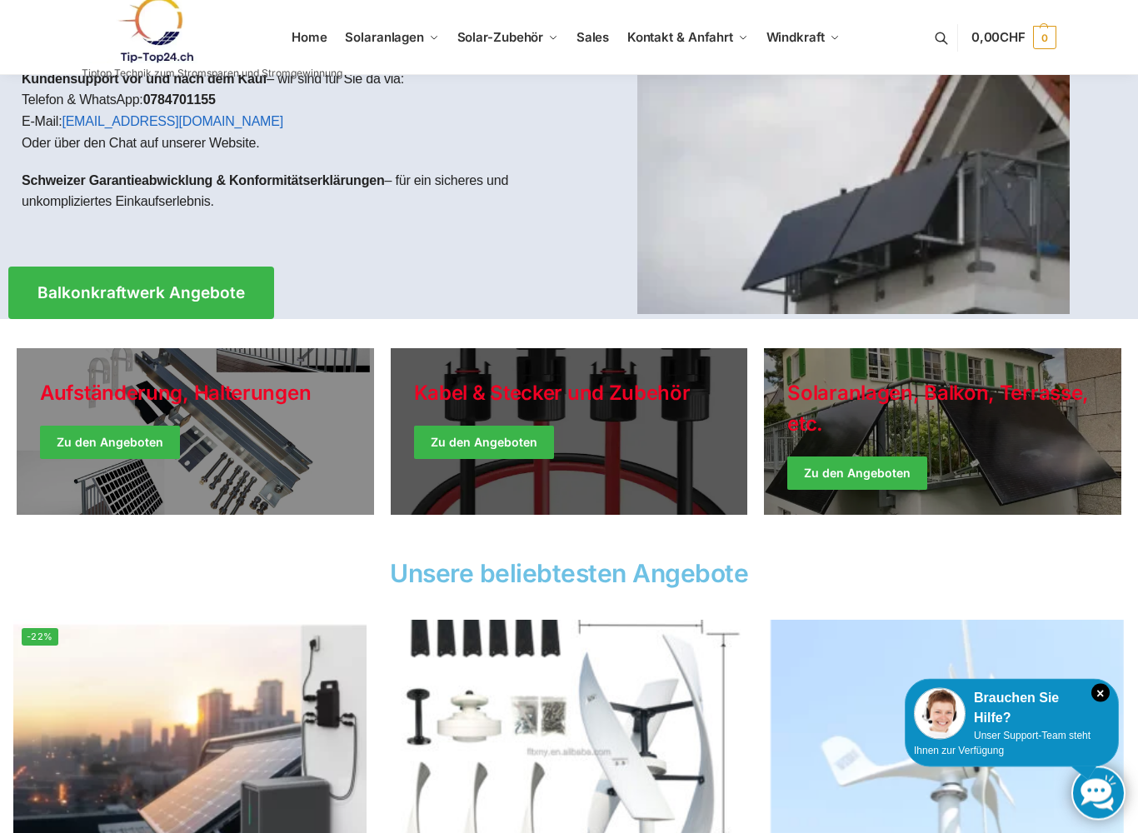
scroll to position [160, 0]
click at [466, 450] on link "Holiday Style" at bounding box center [569, 431] width 357 height 167
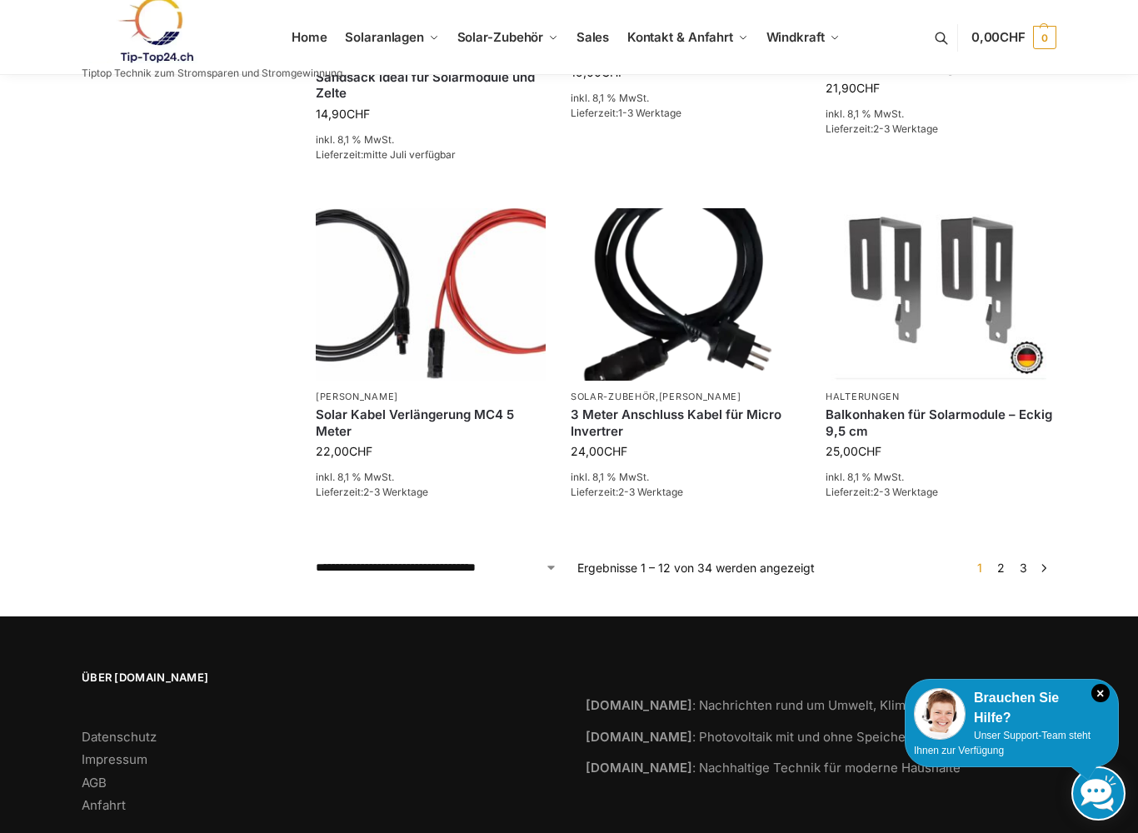
scroll to position [1136, 0]
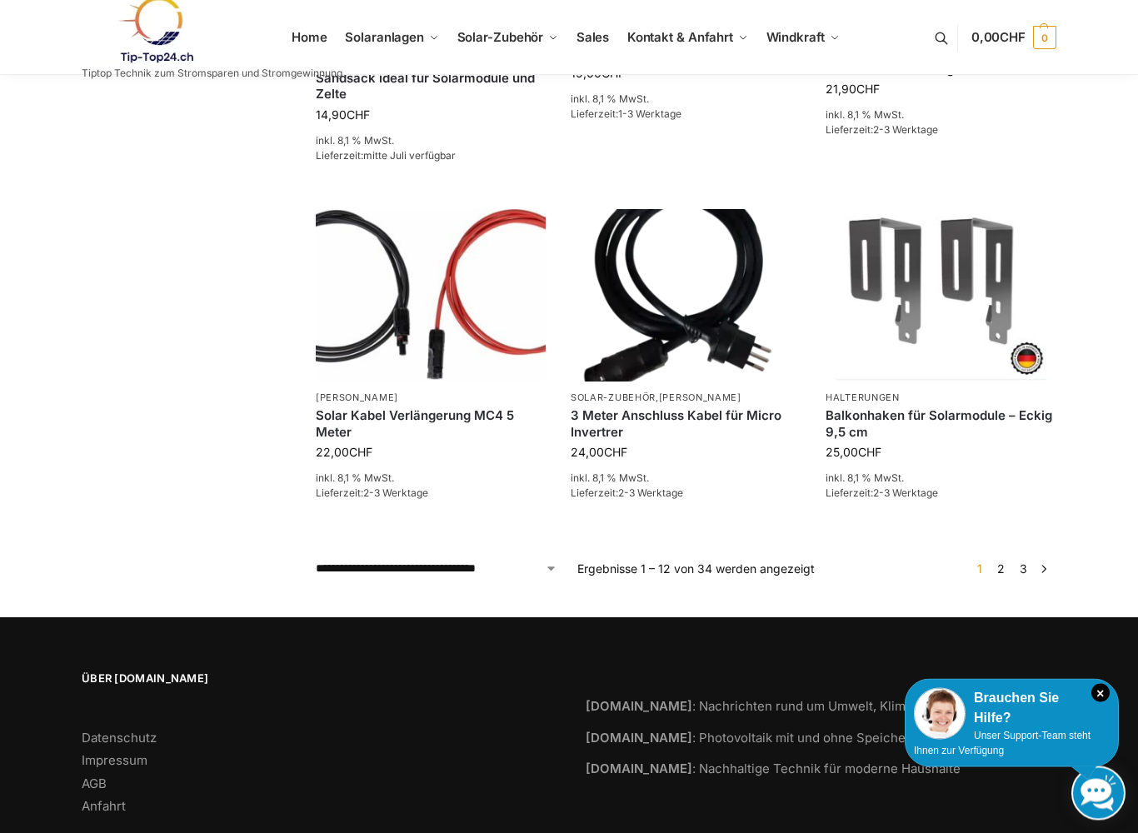
click at [1007, 562] on link "2" at bounding box center [1001, 569] width 16 height 14
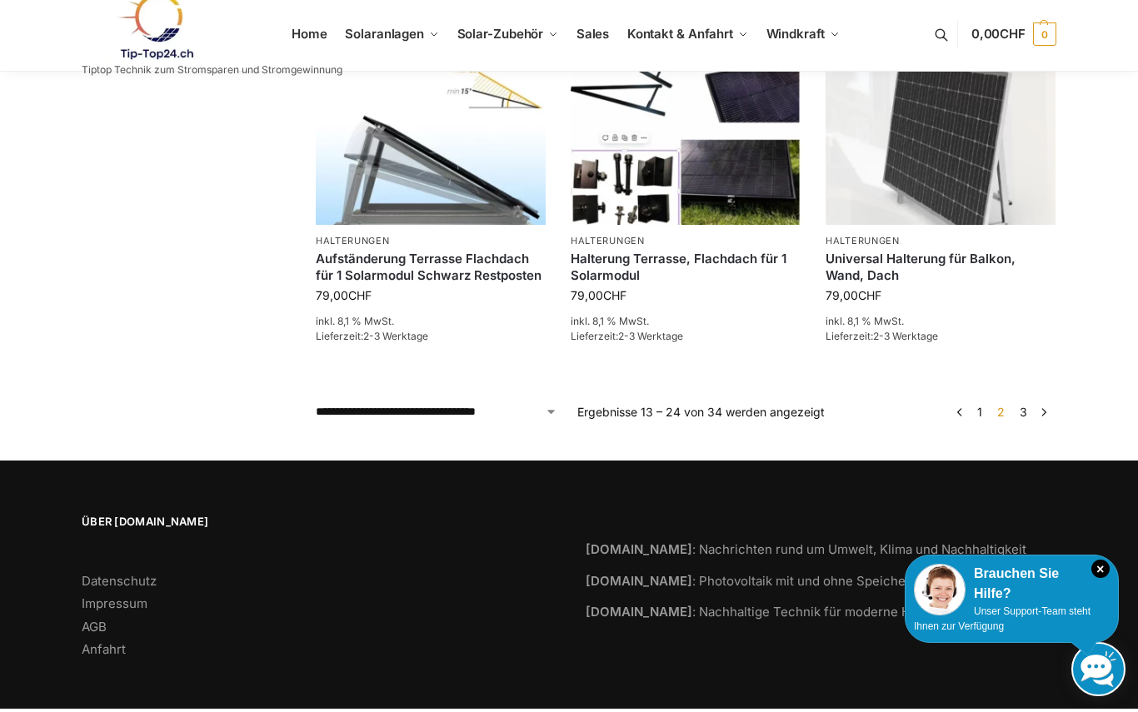
scroll to position [1290, 0]
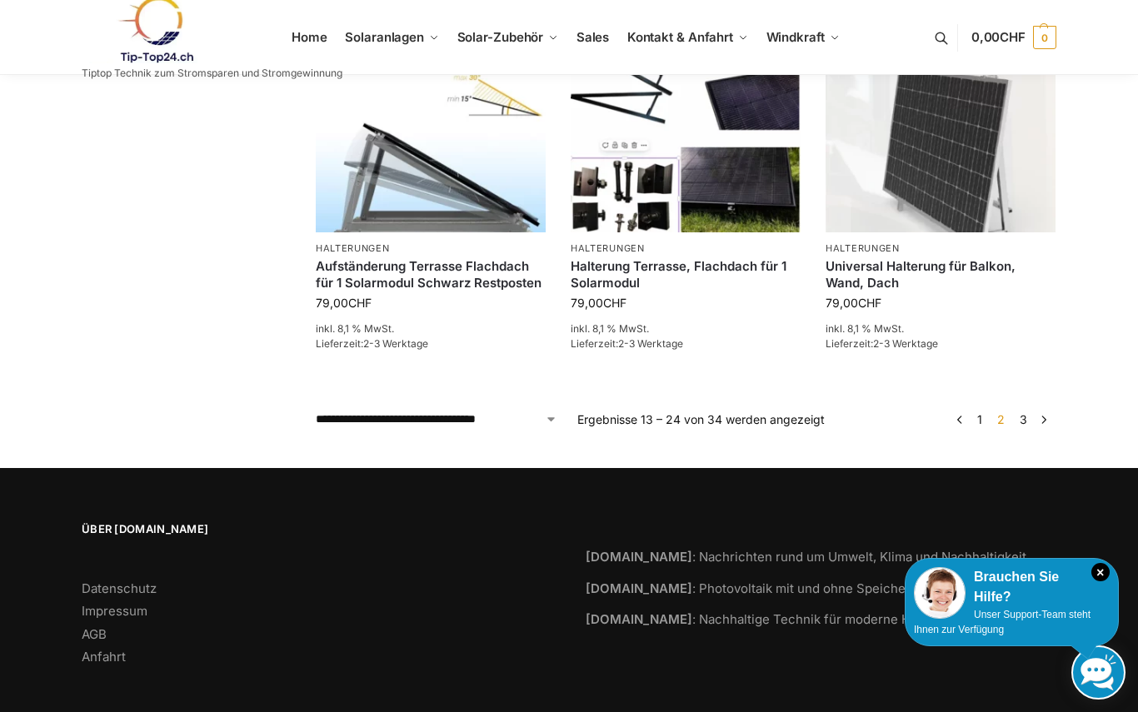
click at [1030, 413] on link "3" at bounding box center [1023, 419] width 16 height 14
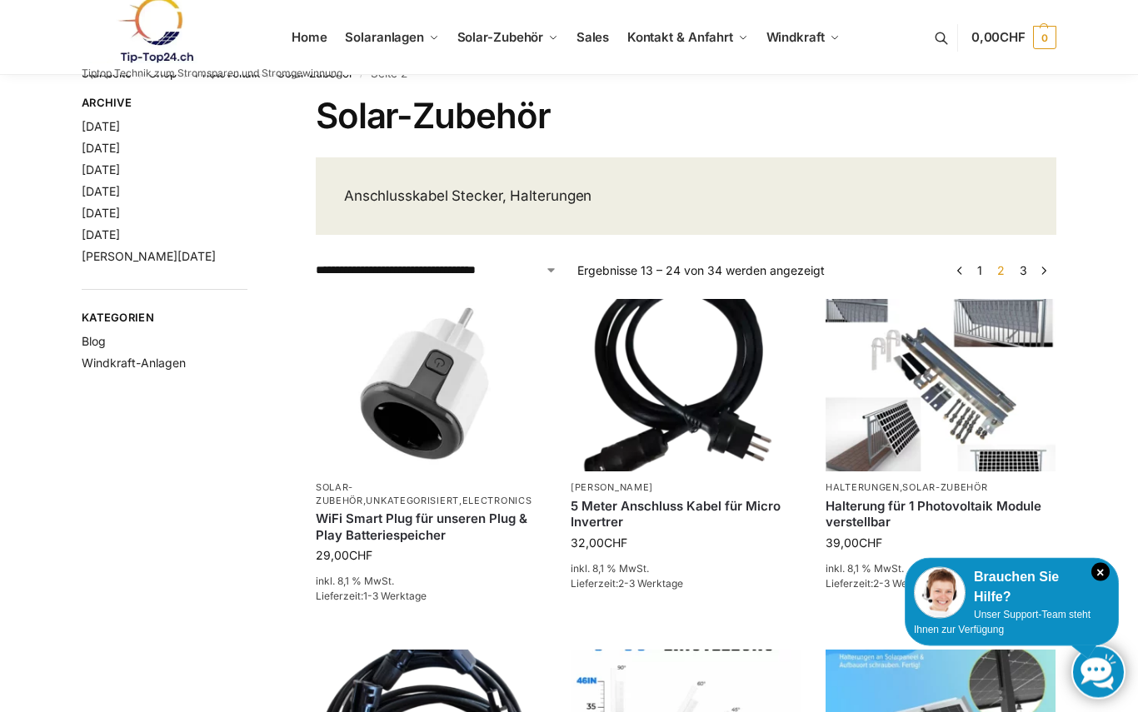
scroll to position [0, 0]
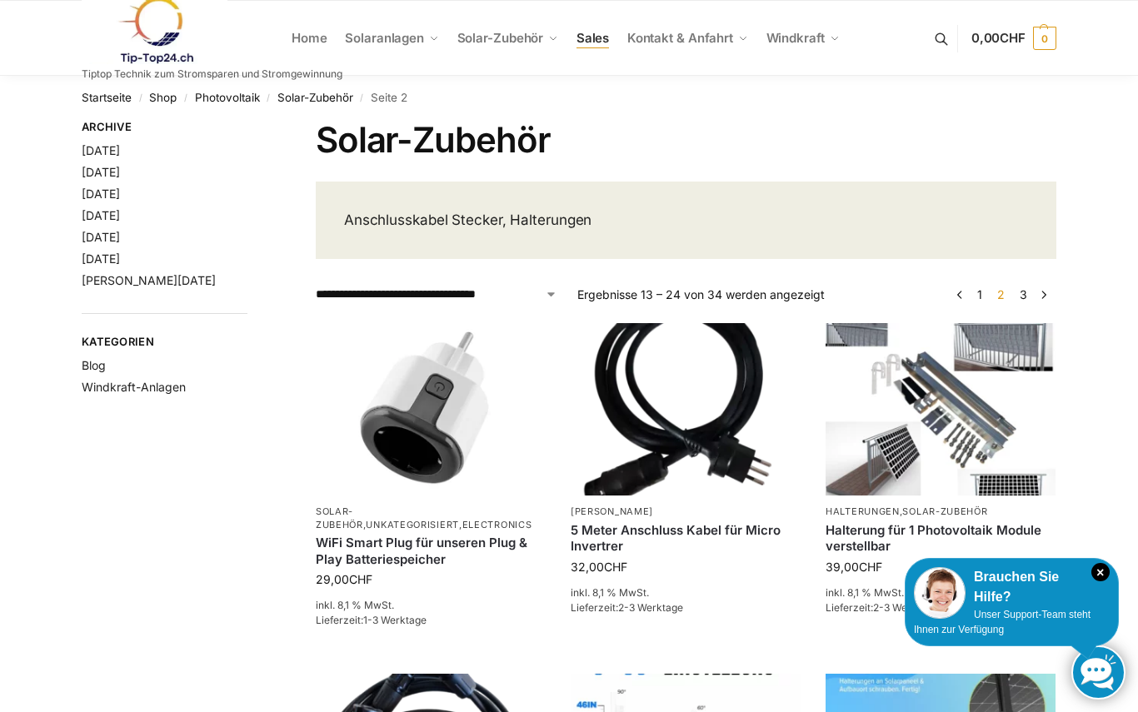
click at [601, 39] on span "Sales" at bounding box center [592, 38] width 33 height 16
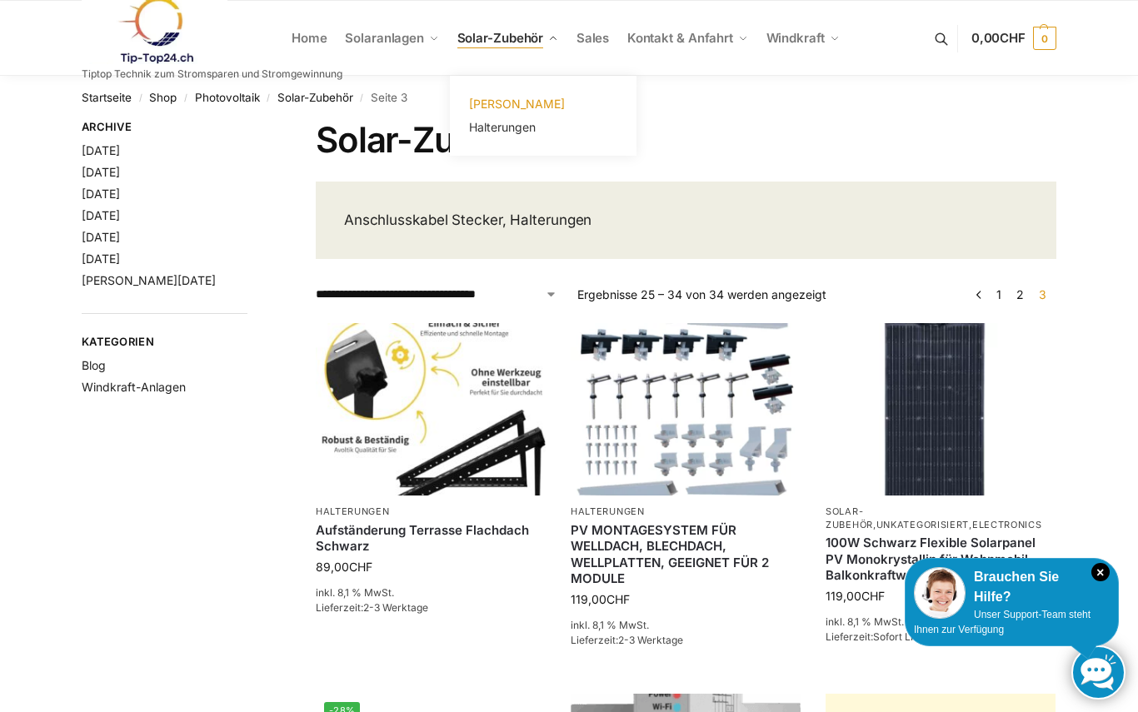
click at [481, 101] on span "[PERSON_NAME]" at bounding box center [517, 104] width 96 height 14
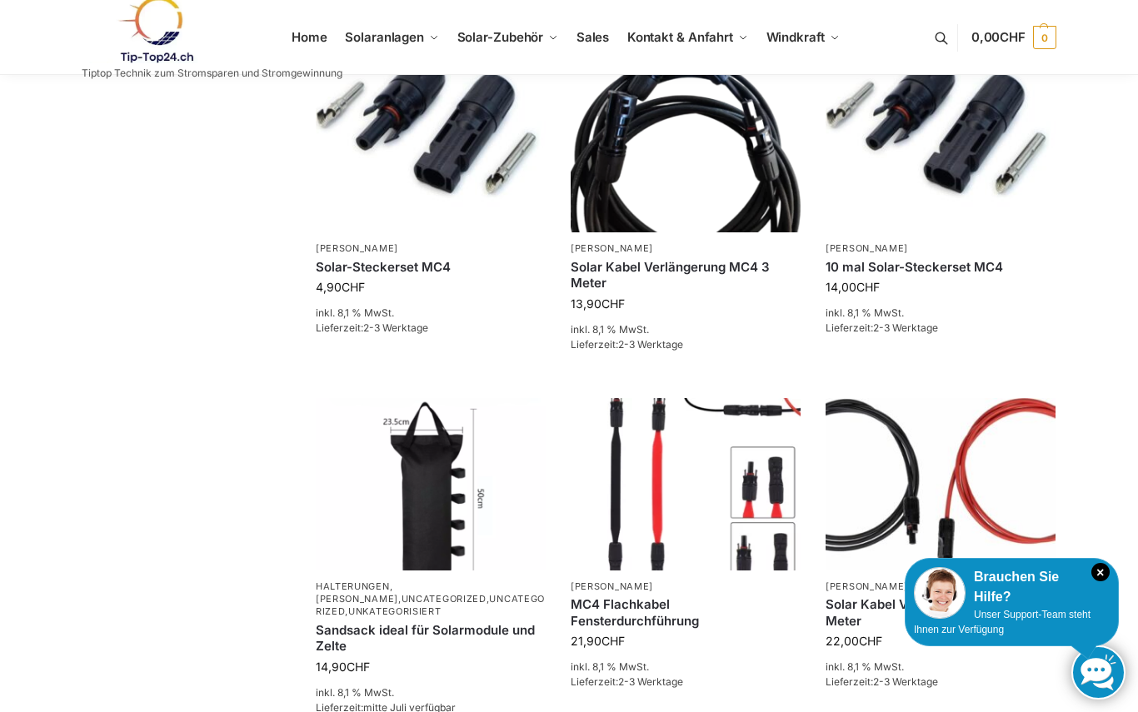
scroll to position [641, 0]
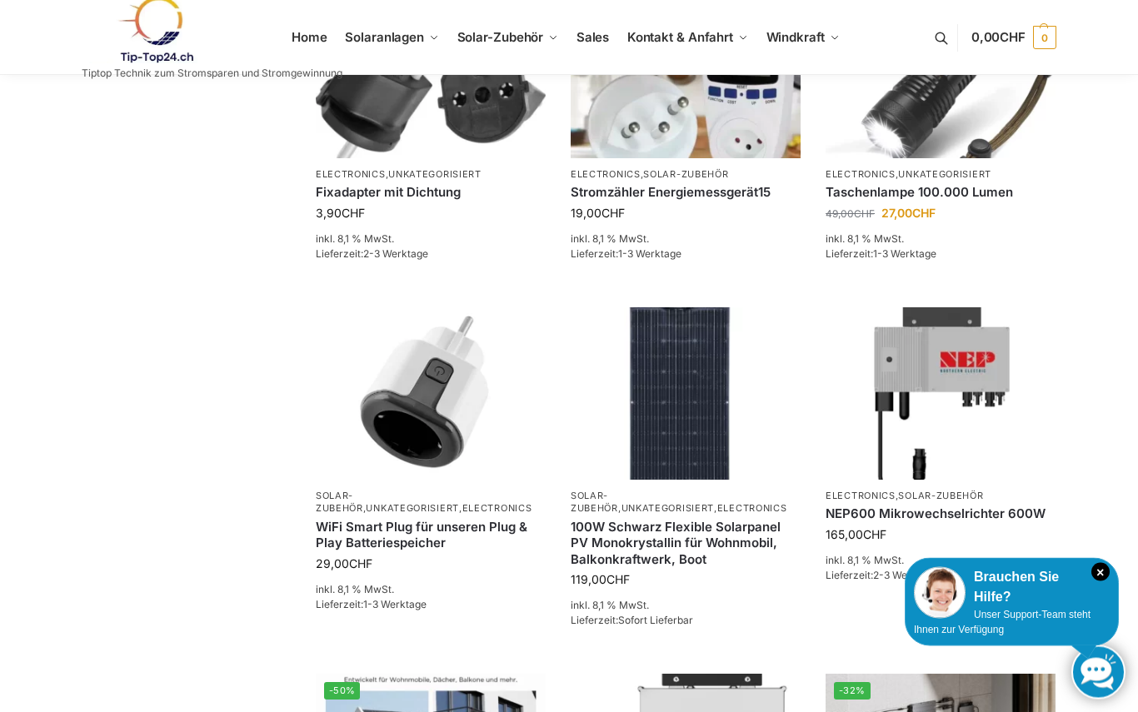
scroll to position [357, 0]
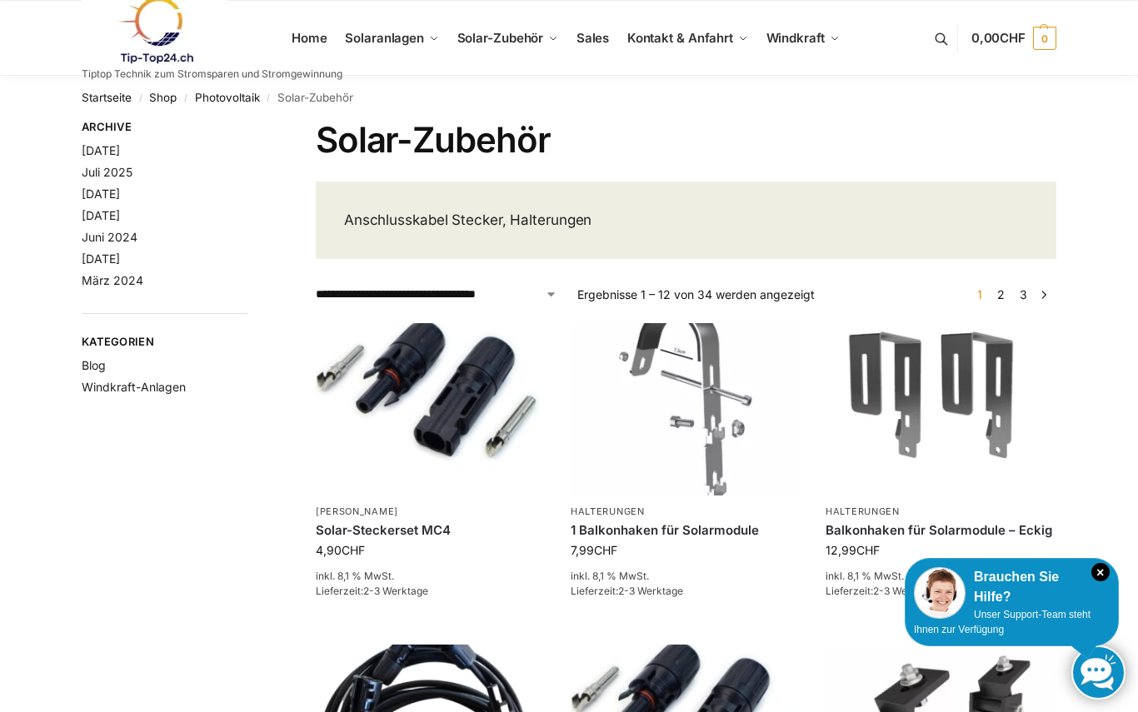
scroll to position [1190, 0]
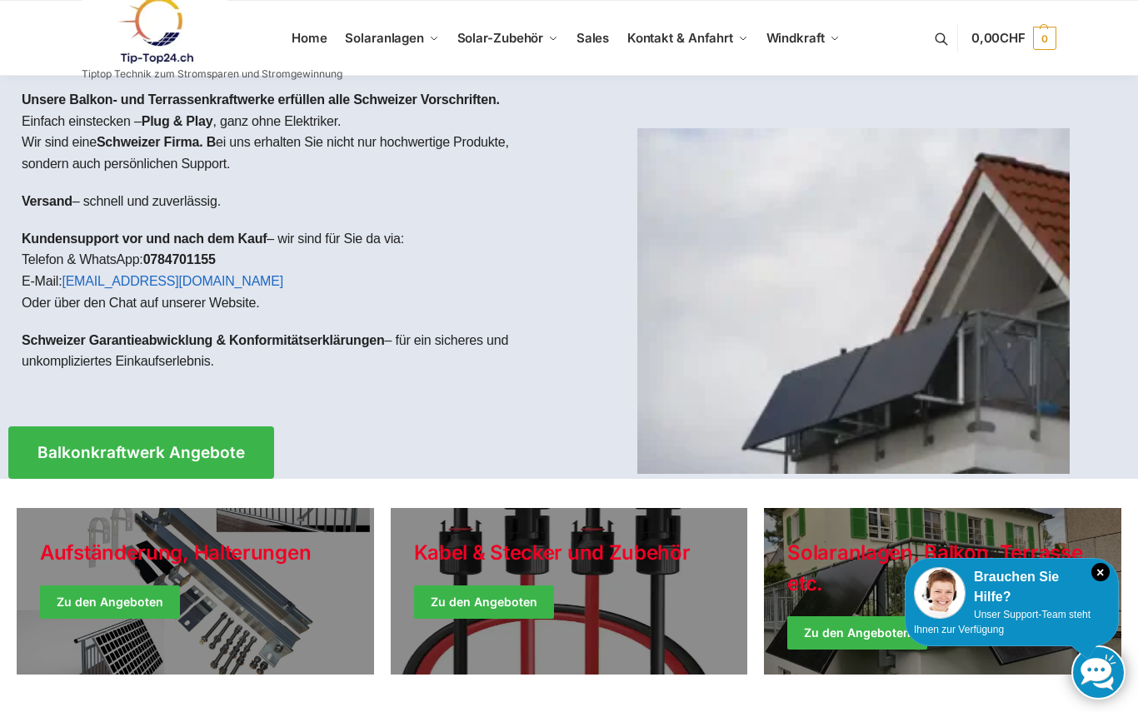
scroll to position [213, 0]
